Goal: Find specific fact: Find specific fact

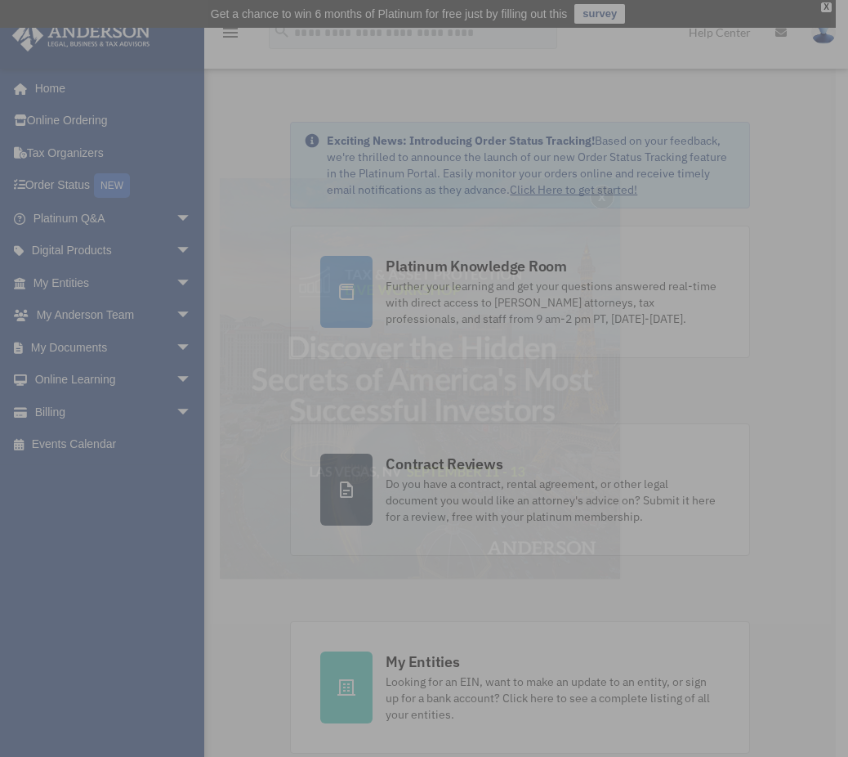
click at [175, 269] on div "x" at bounding box center [424, 378] width 848 height 757
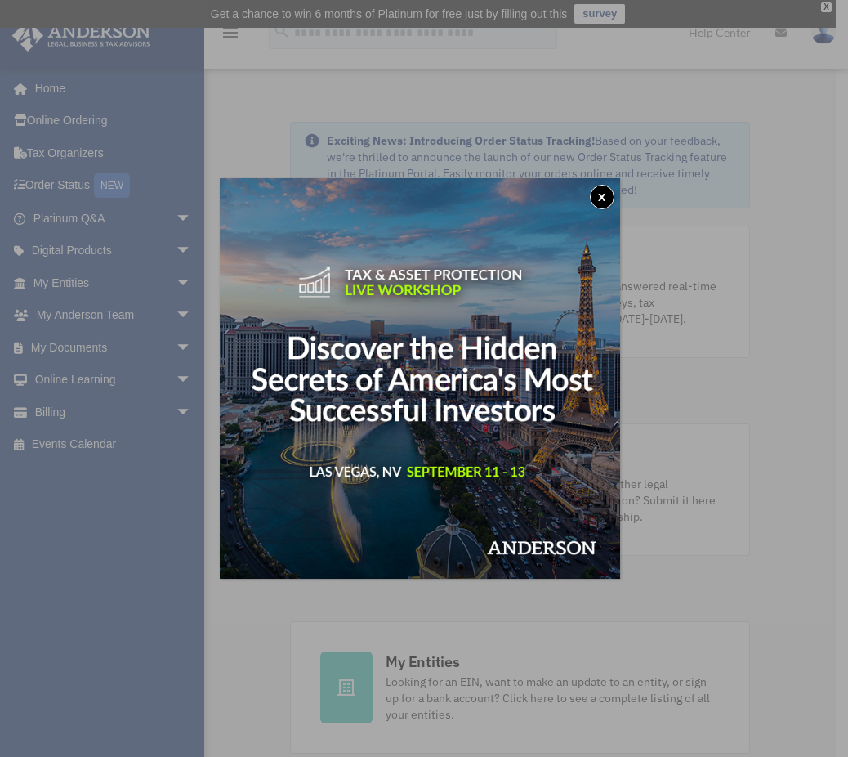
click at [606, 202] on button "x" at bounding box center [602, 197] width 25 height 25
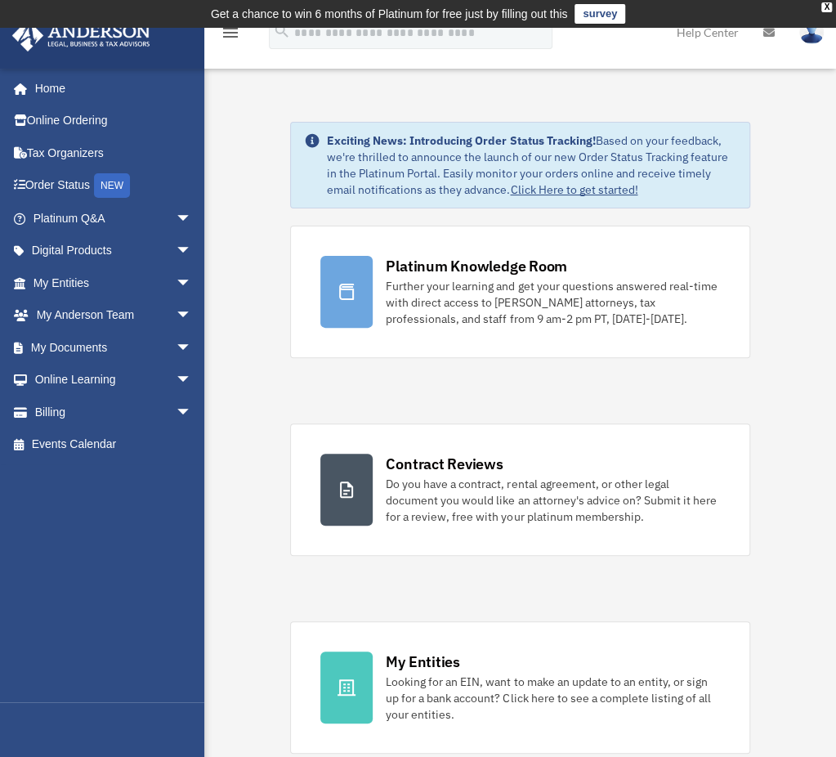
click at [176, 280] on span "arrow_drop_down" at bounding box center [192, 283] width 33 height 34
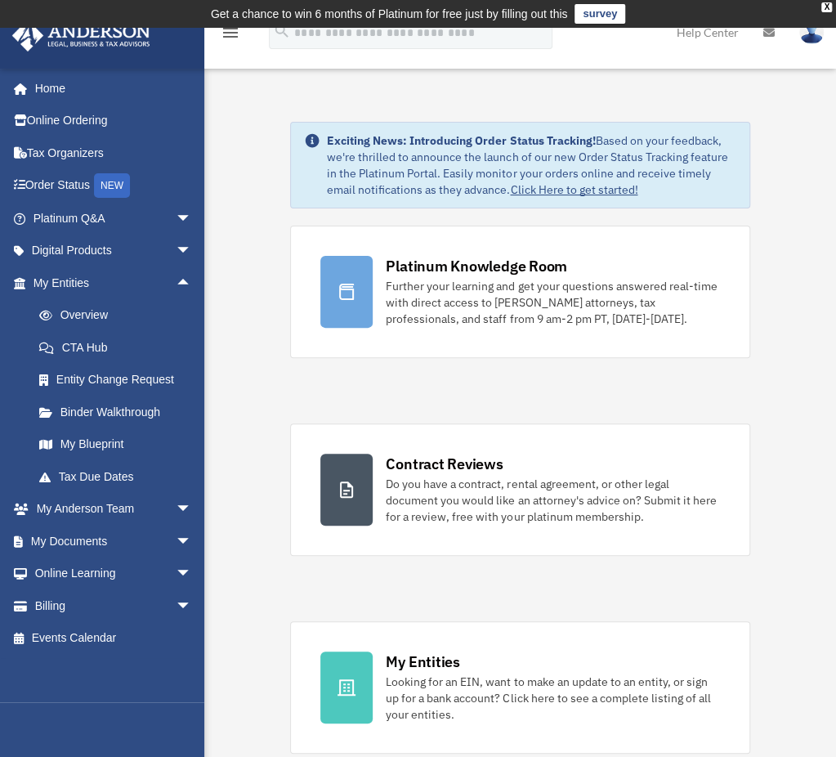
click at [95, 316] on link "Overview" at bounding box center [120, 315] width 194 height 33
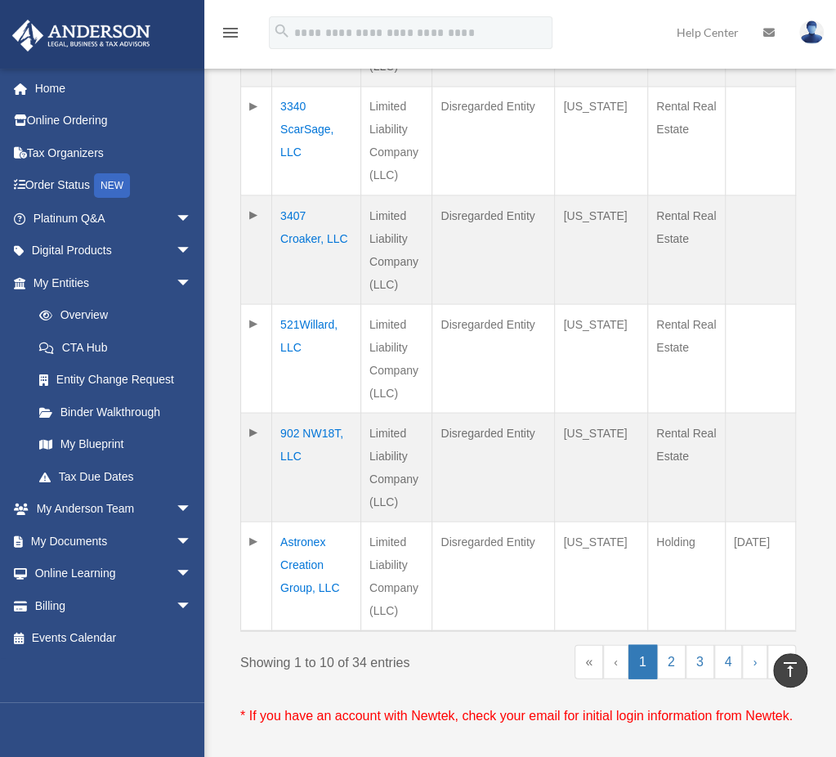
scroll to position [1143, 0]
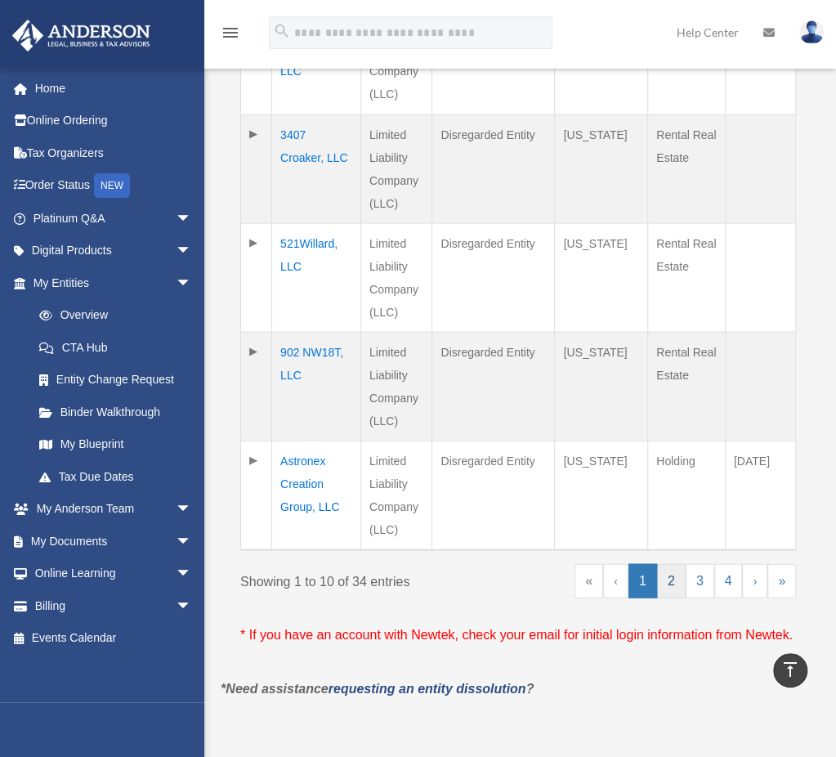
click at [673, 563] on link "2" at bounding box center [671, 580] width 29 height 34
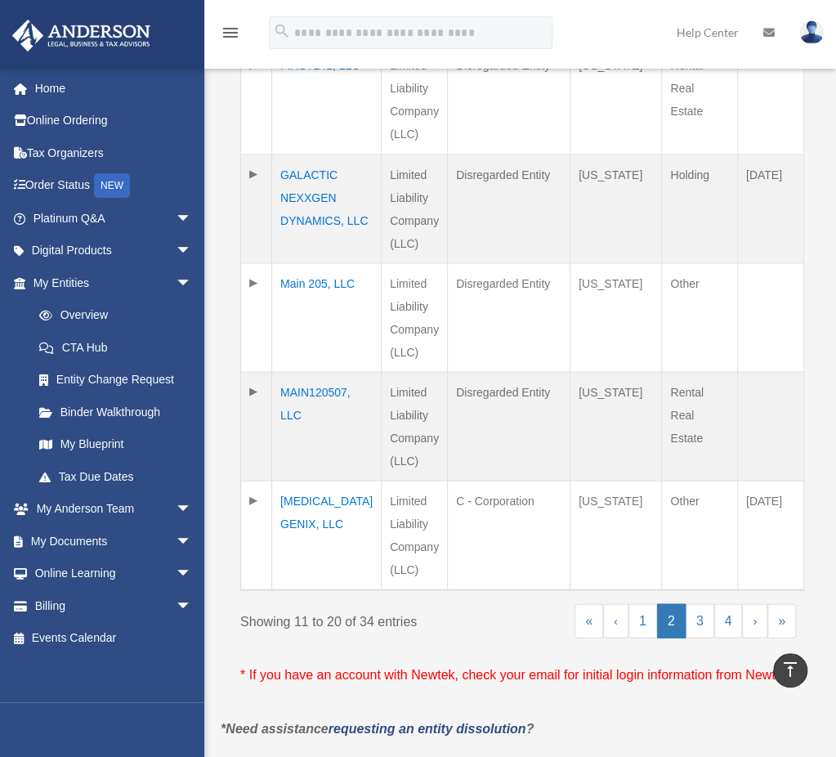
scroll to position [1123, 0]
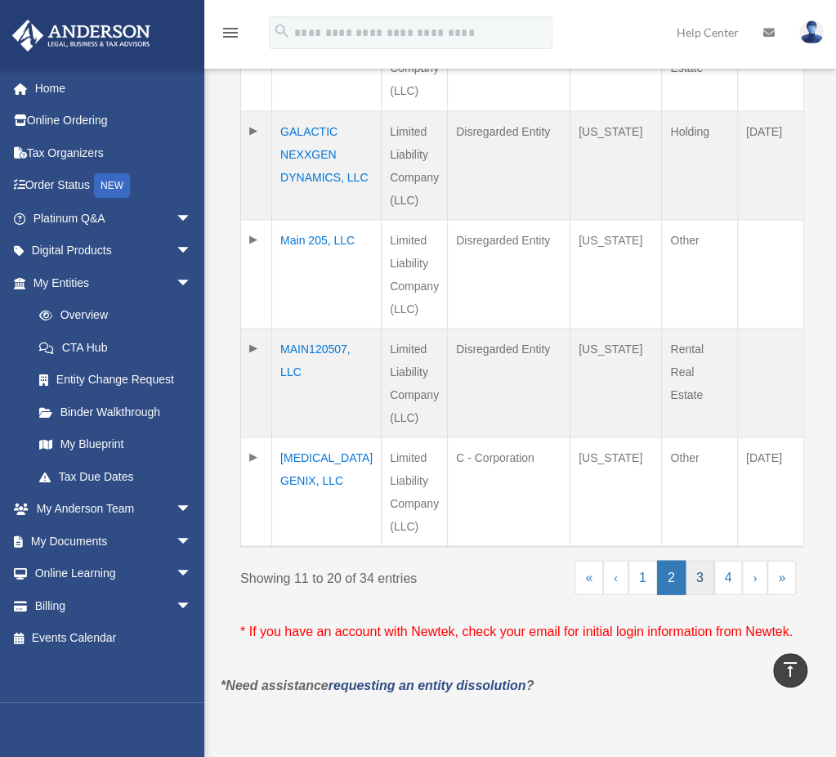
click at [703, 560] on link "3" at bounding box center [700, 577] width 29 height 34
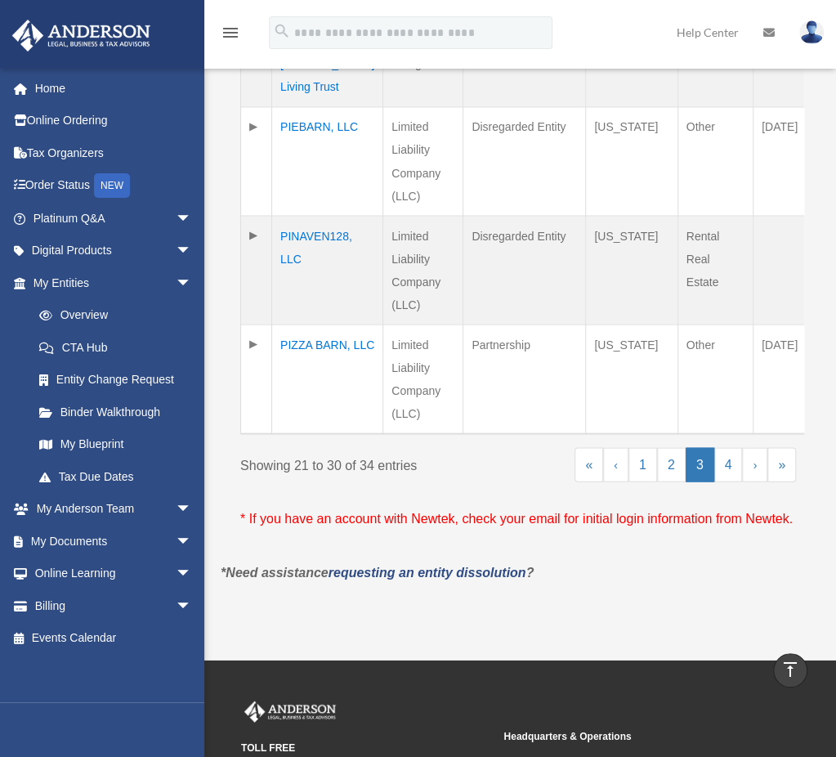
scroll to position [1117, 0]
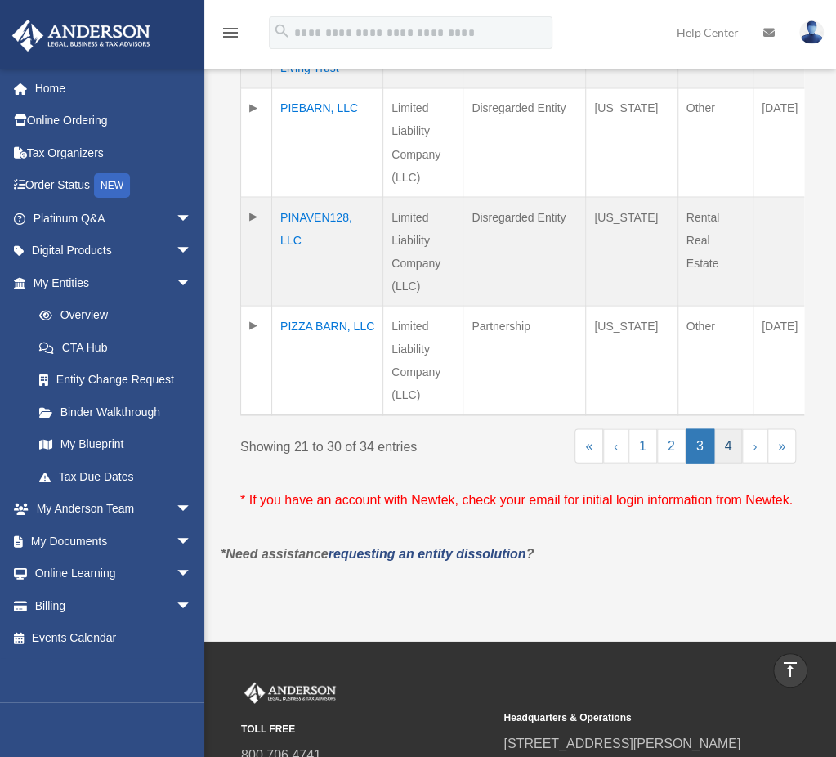
click at [730, 428] on link "4" at bounding box center [728, 445] width 29 height 34
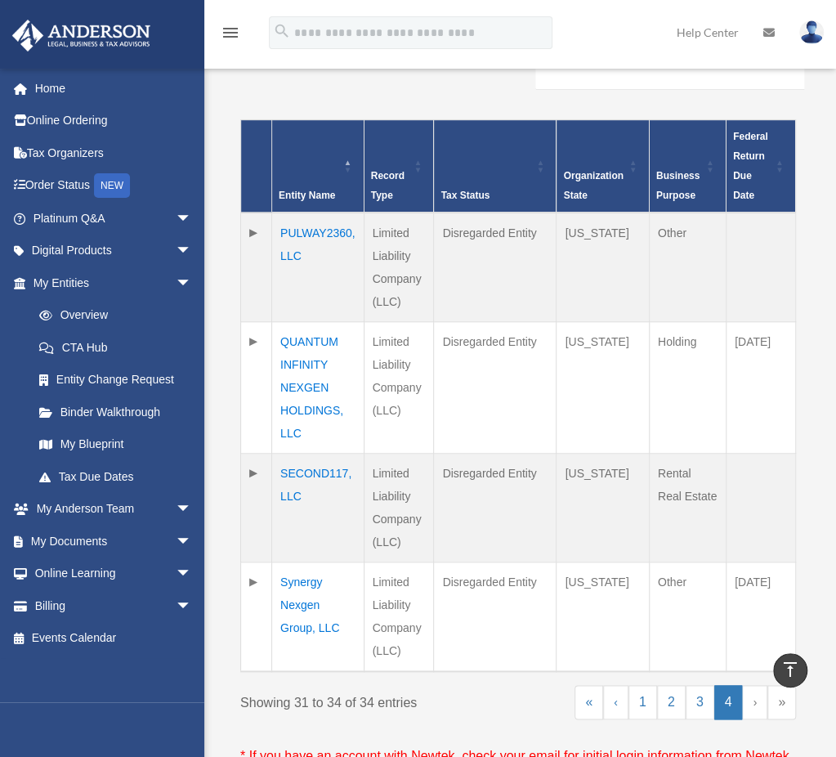
scroll to position [390, 0]
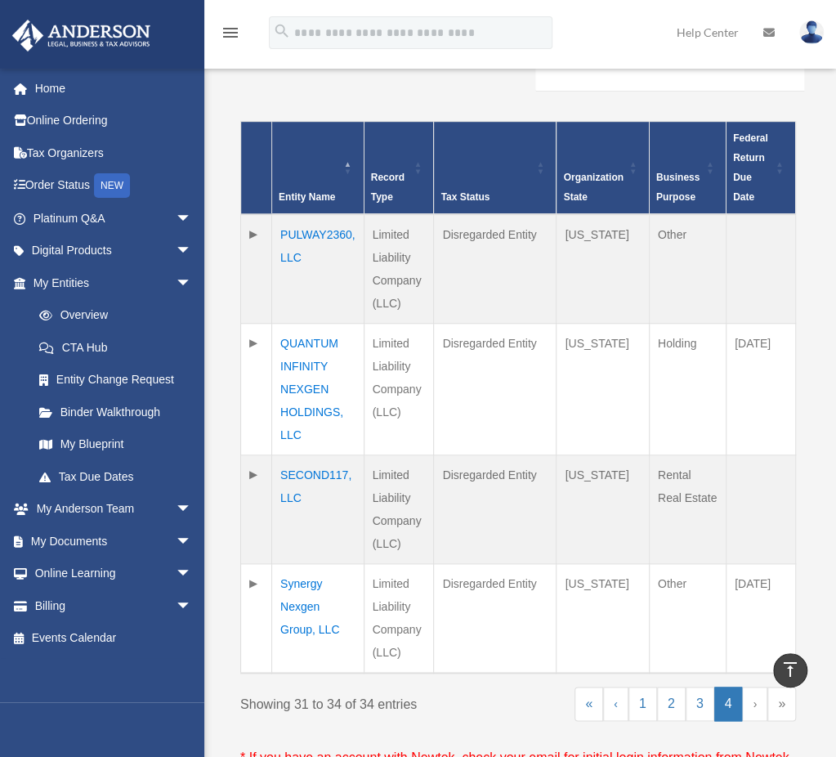
click at [311, 362] on td "QUANTUM INFINITY NEXGEN HOLDINGS, LLC" at bounding box center [318, 390] width 92 height 132
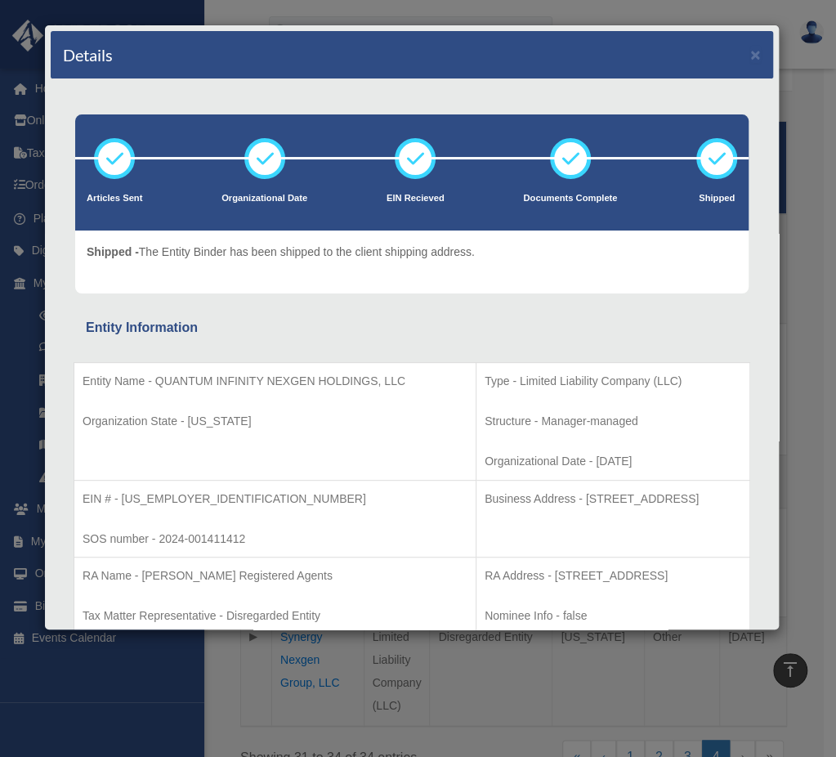
scroll to position [389, 0]
drag, startPoint x: 121, startPoint y: 494, endPoint x: 187, endPoint y: 490, distance: 66.3
click at [187, 490] on p "EIN # - [US_EMPLOYER_IDENTIFICATION_NUMBER]" at bounding box center [275, 499] width 385 height 20
copy p "[US_EMPLOYER_IDENTIFICATION_NUMBER]"
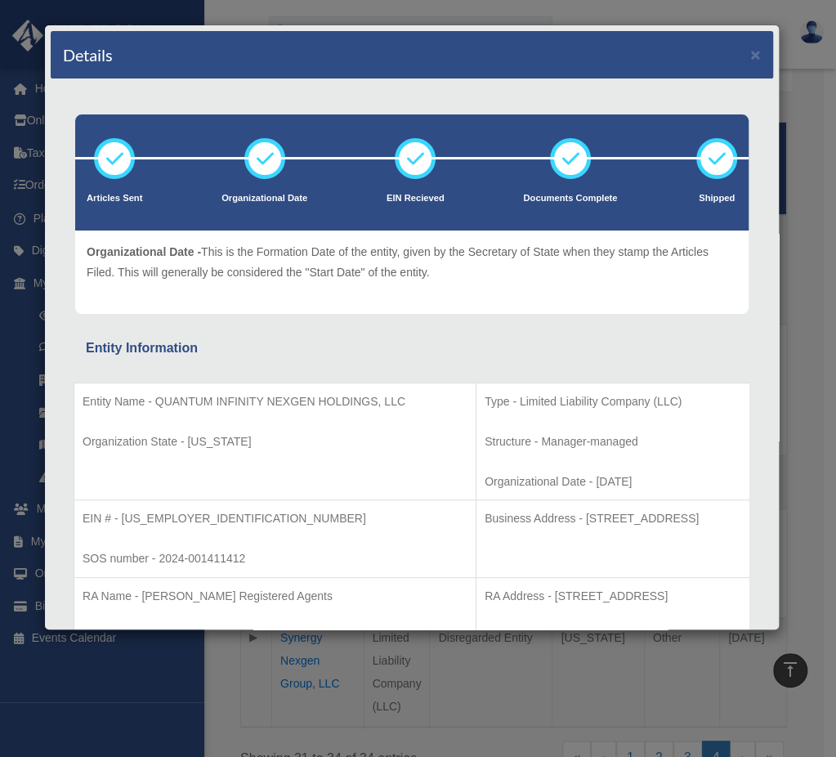
click at [449, 0] on div "Details × Articles Sent Organizational Date" at bounding box center [418, 378] width 836 height 757
